Goal: Find specific page/section

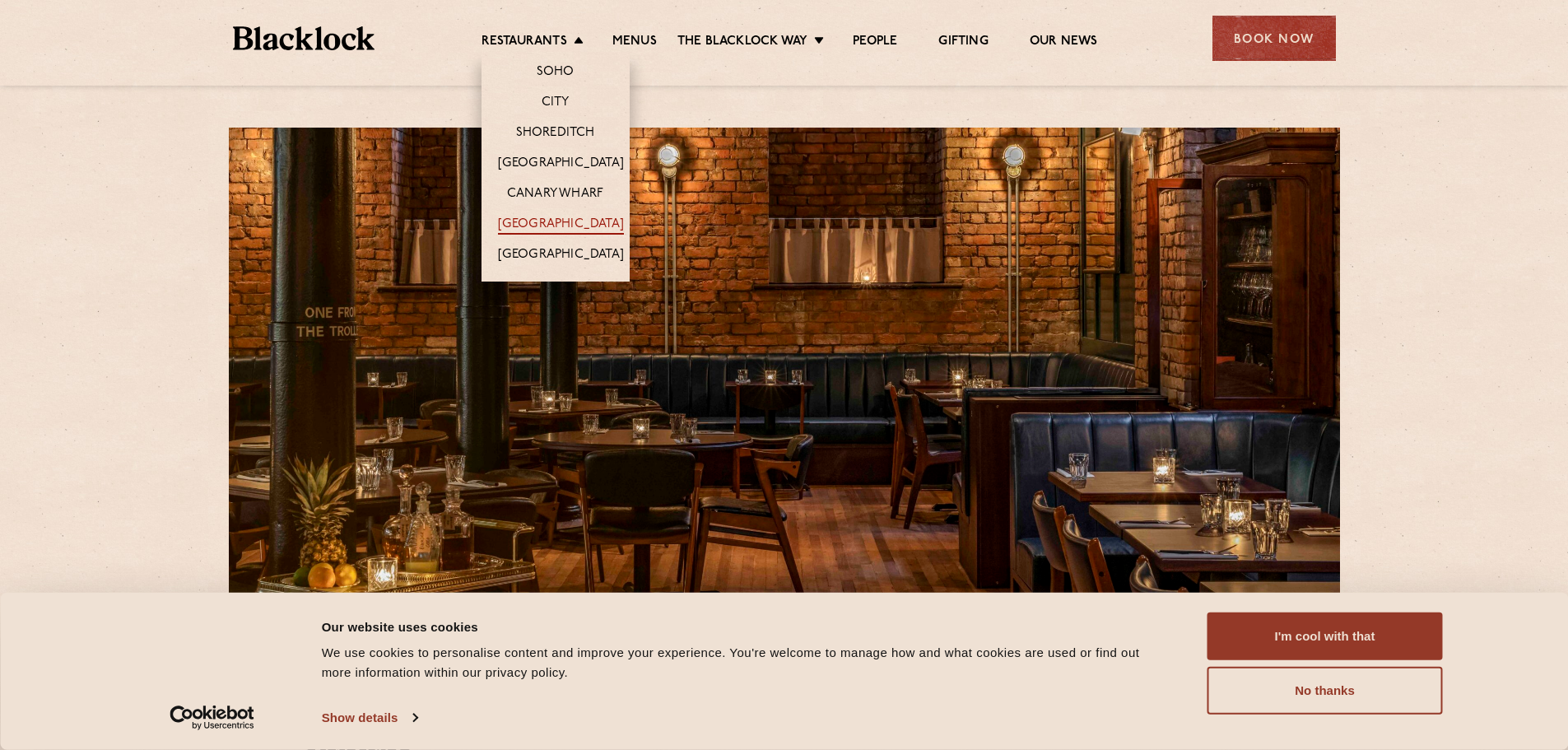
click at [566, 216] on link "[GEOGRAPHIC_DATA]" at bounding box center [561, 225] width 126 height 18
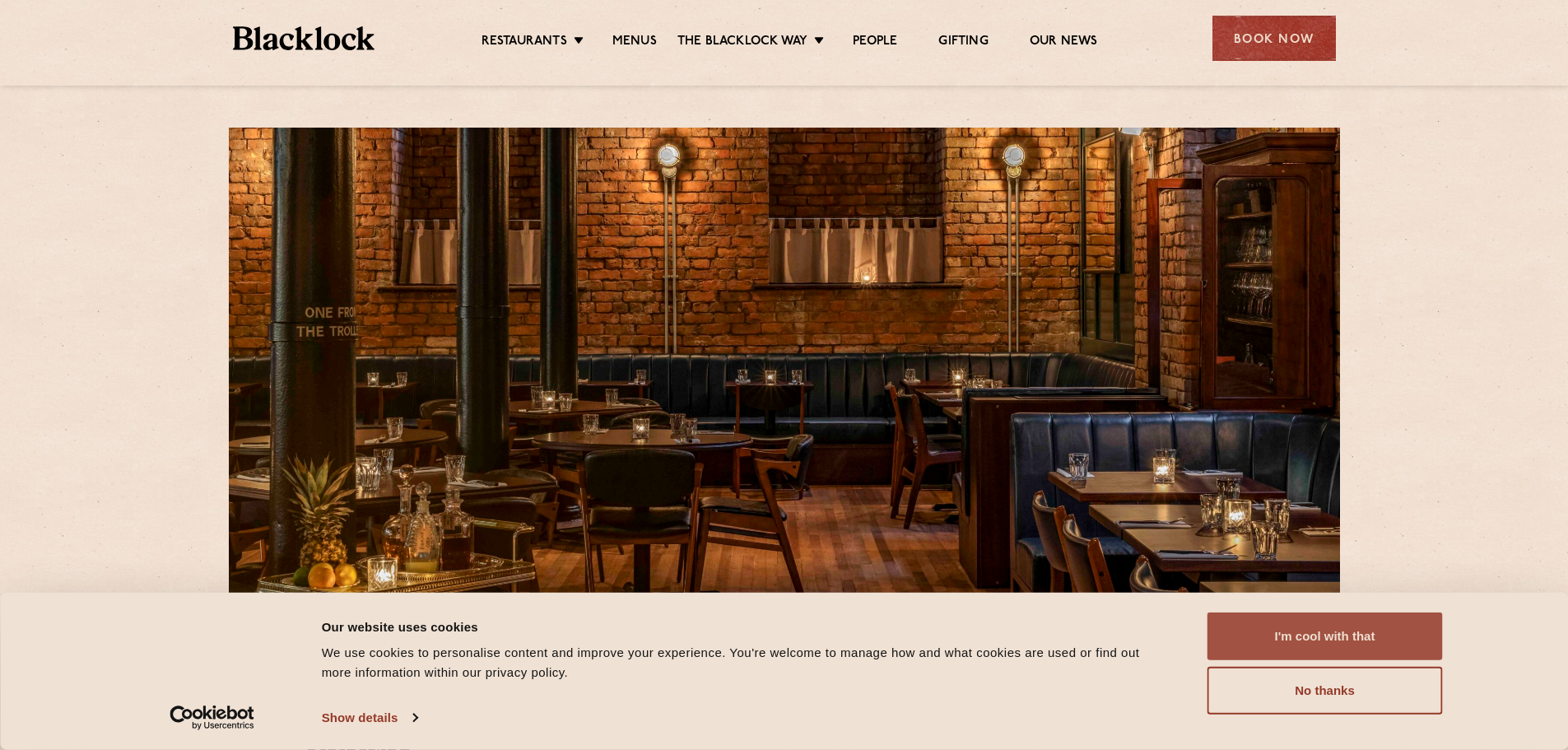
click at [1327, 632] on button "I'm cool with that" at bounding box center [1325, 636] width 235 height 47
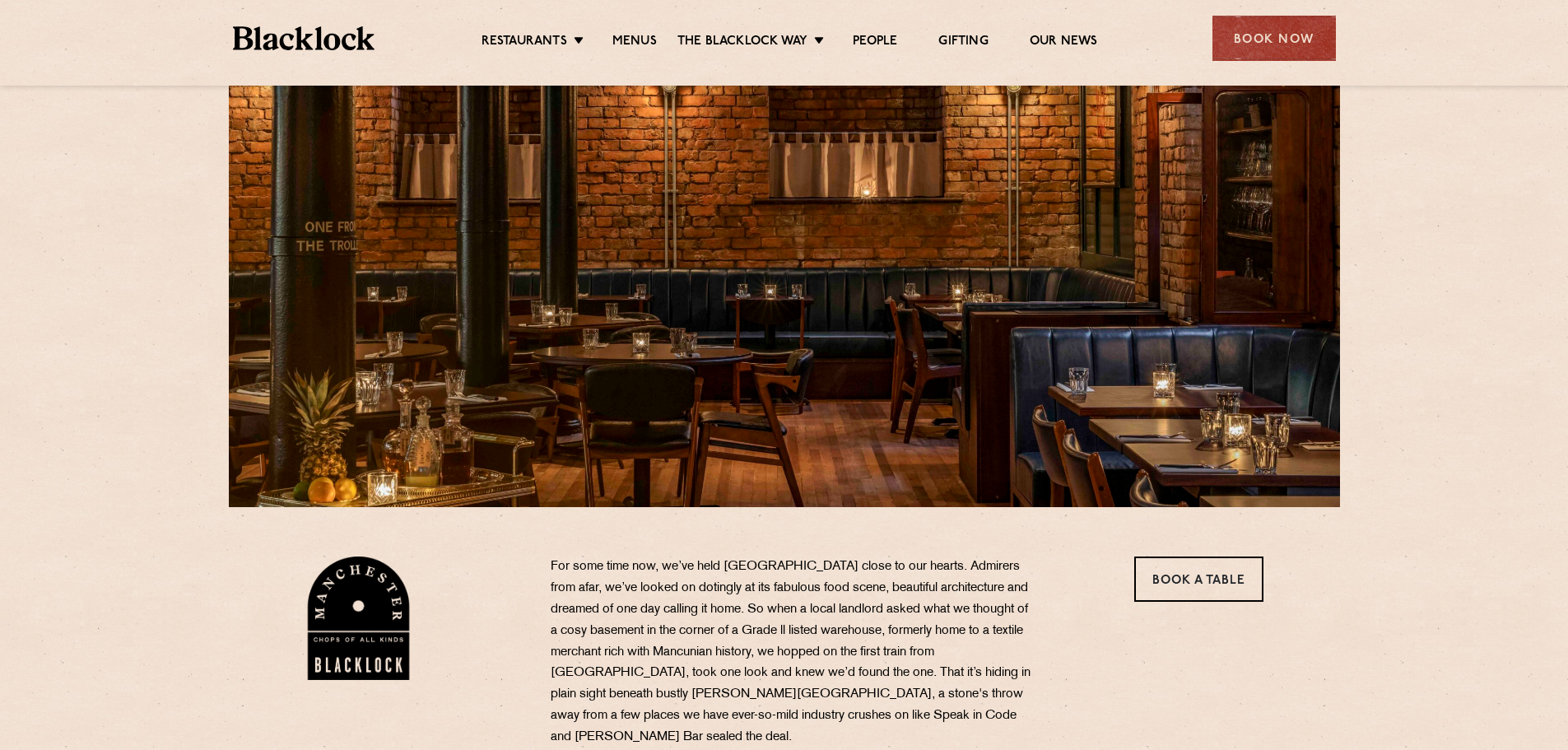
scroll to position [82, 0]
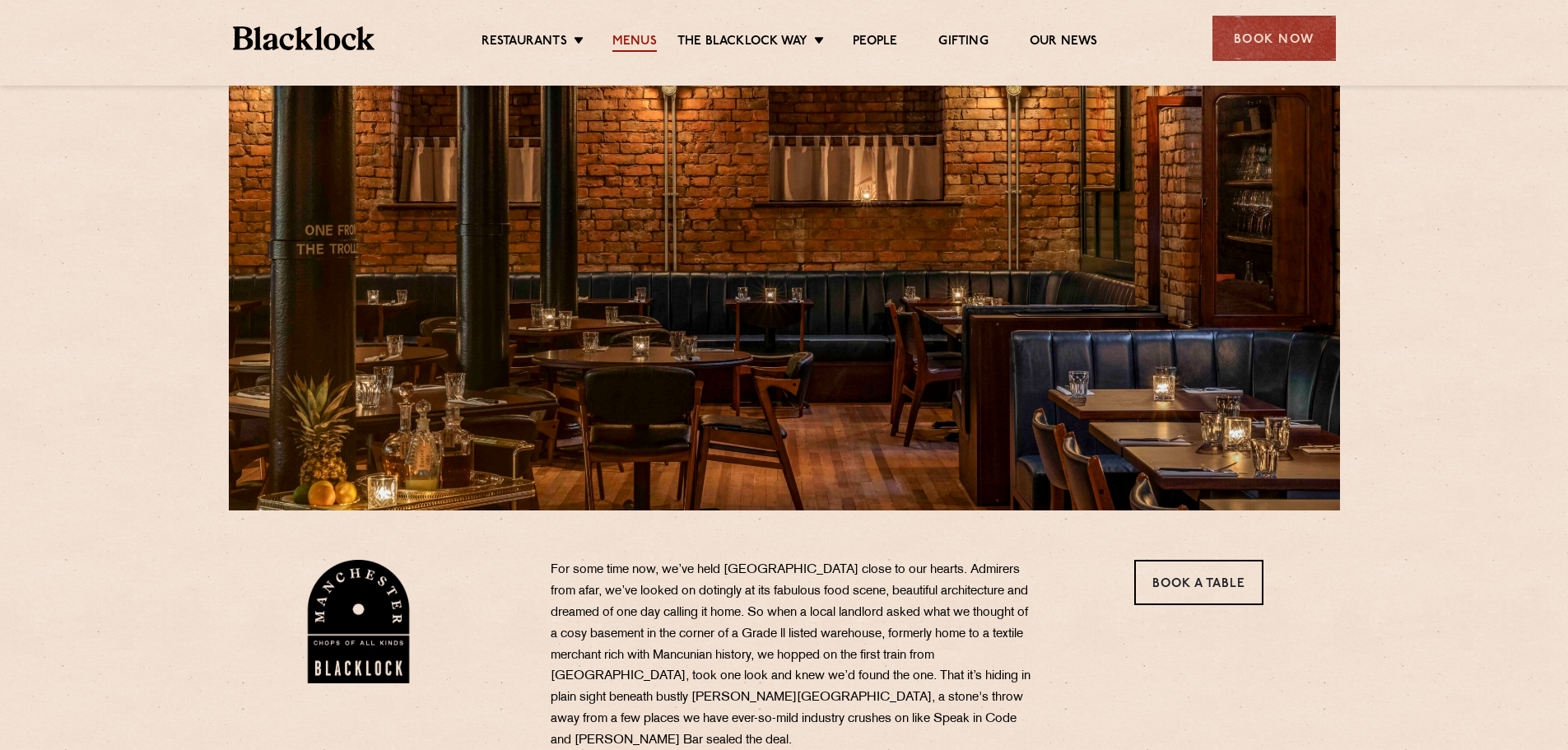
click at [638, 40] on link "Menus" at bounding box center [634, 43] width 45 height 18
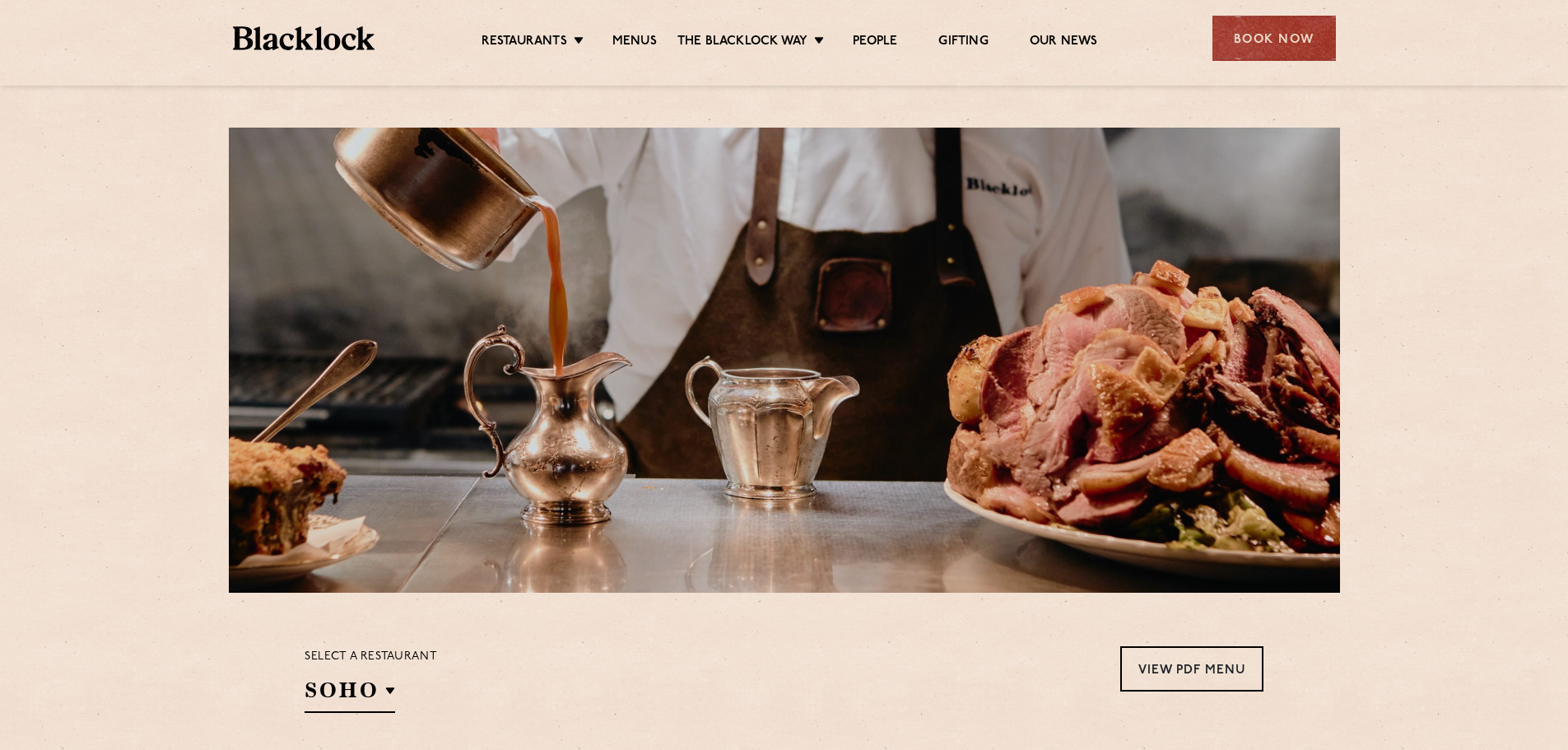
click at [551, 30] on ul "Restaurants Soho City Shoreditch Covent Garden Canary Wharf Manchester Birmingh…" at bounding box center [789, 38] width 829 height 26
